Goal: Find specific page/section: Find specific page/section

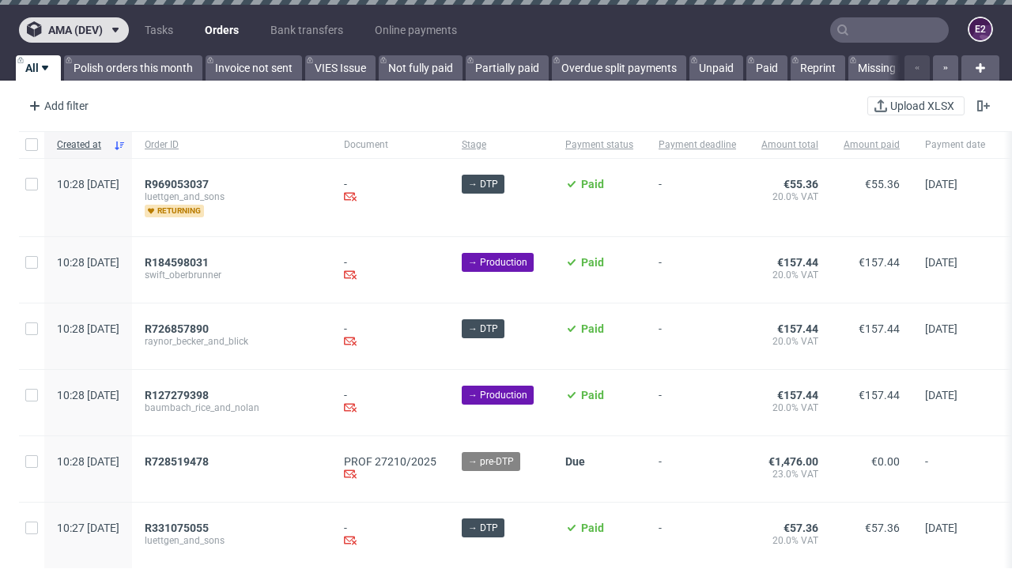
click at [74, 30] on span "ama (dev)" at bounding box center [75, 30] width 55 height 11
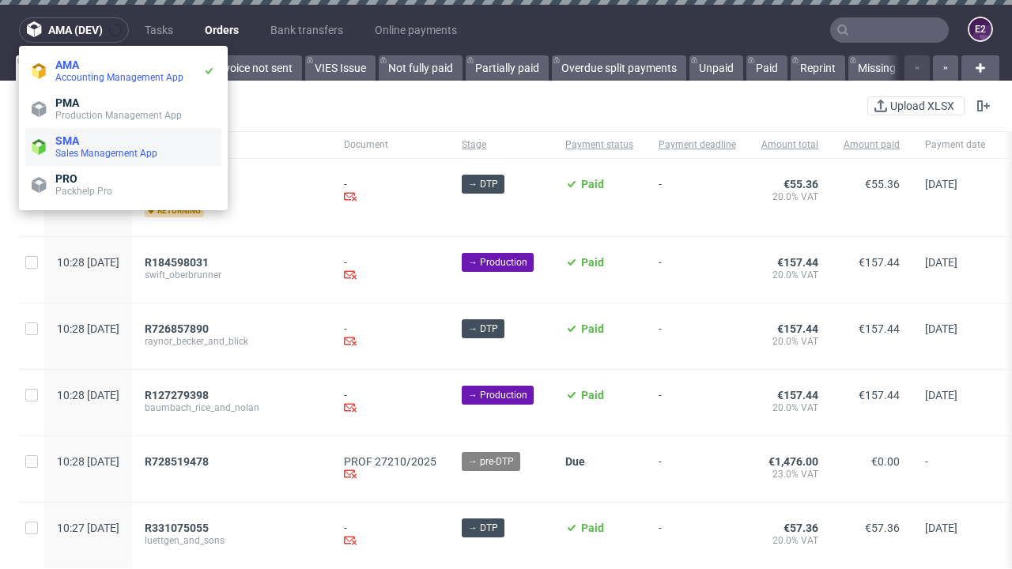
click at [123, 147] on span "Sales Management App" at bounding box center [135, 153] width 160 height 13
